Goal: Find specific page/section: Find specific page/section

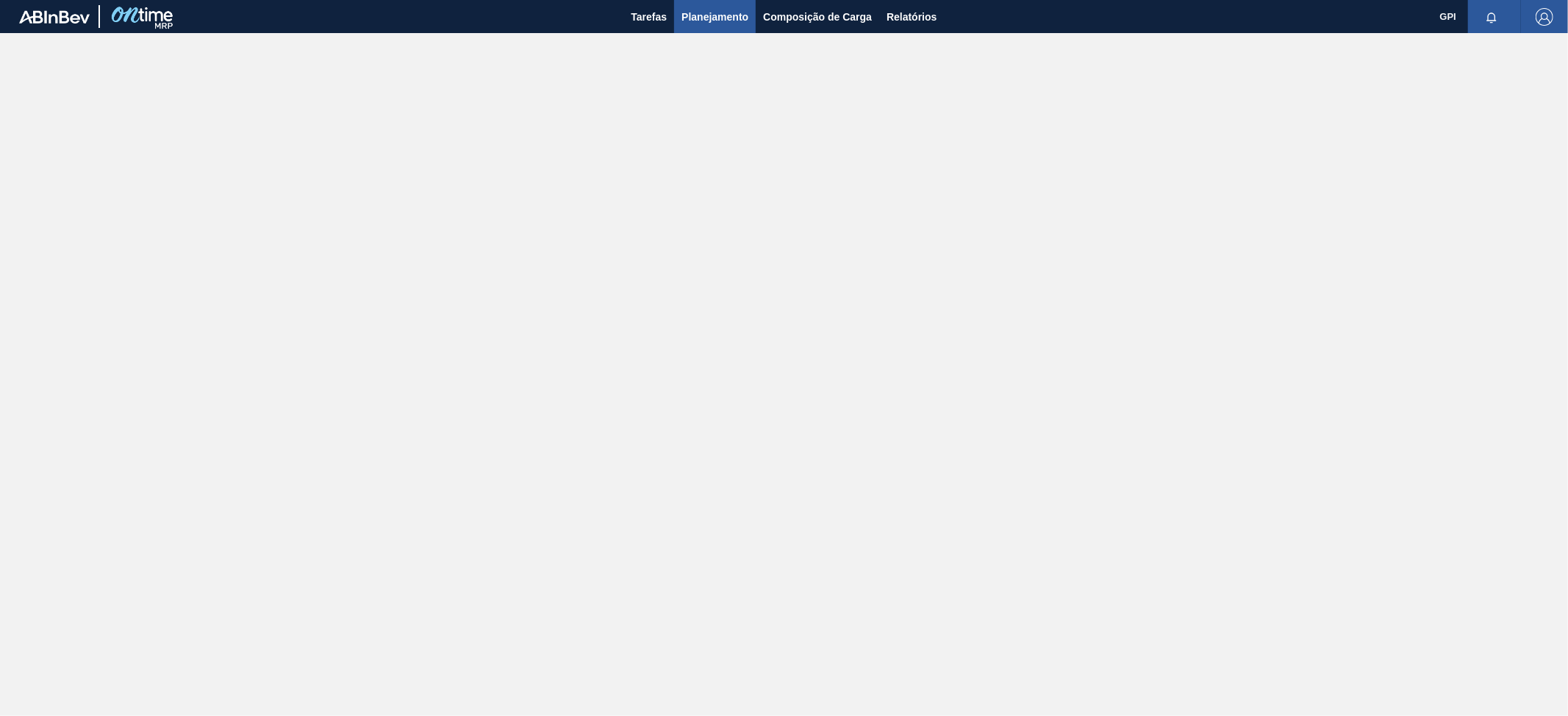
click at [713, 19] on span "Planejamento" at bounding box center [714, 17] width 67 height 18
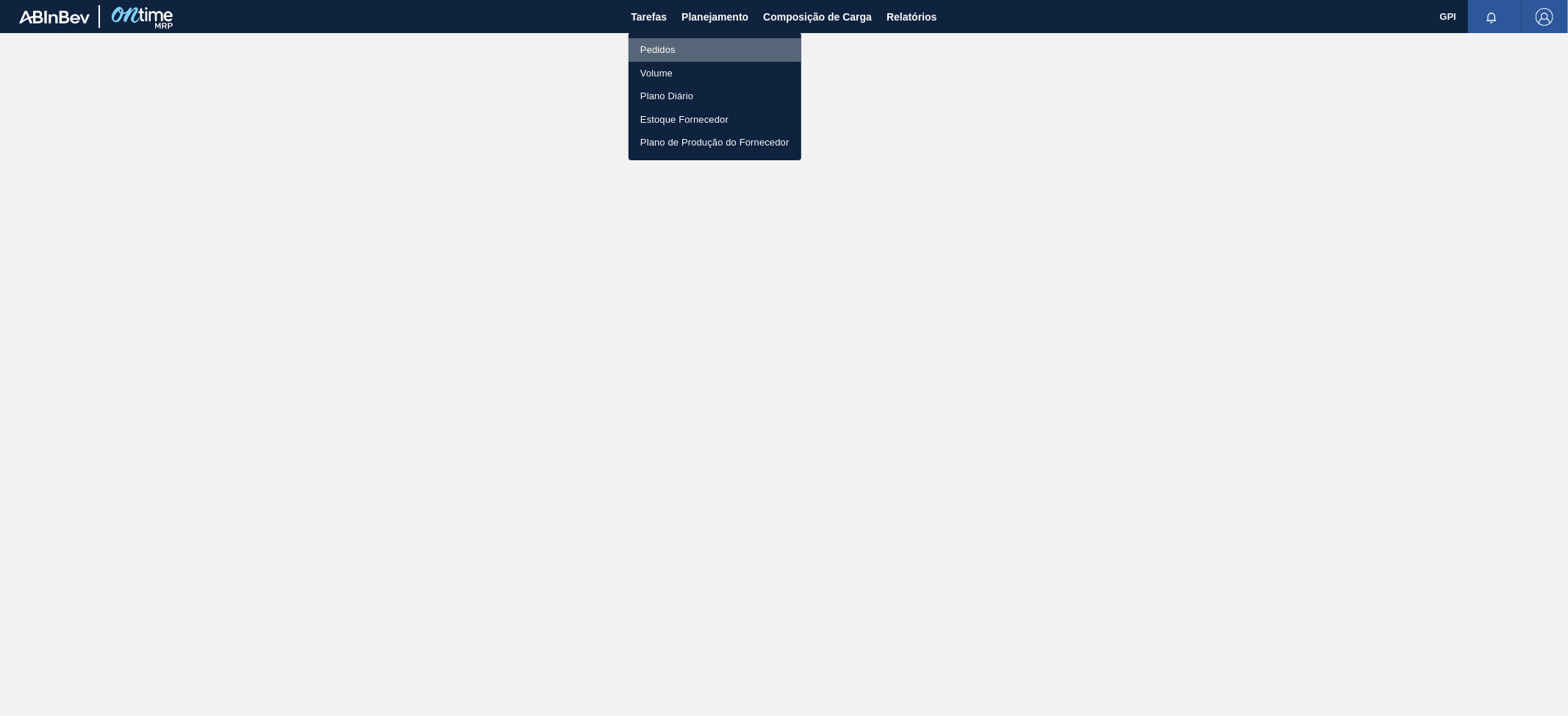
click at [659, 42] on li "Pedidos" at bounding box center [714, 50] width 173 height 24
